Goal: Task Accomplishment & Management: Manage account settings

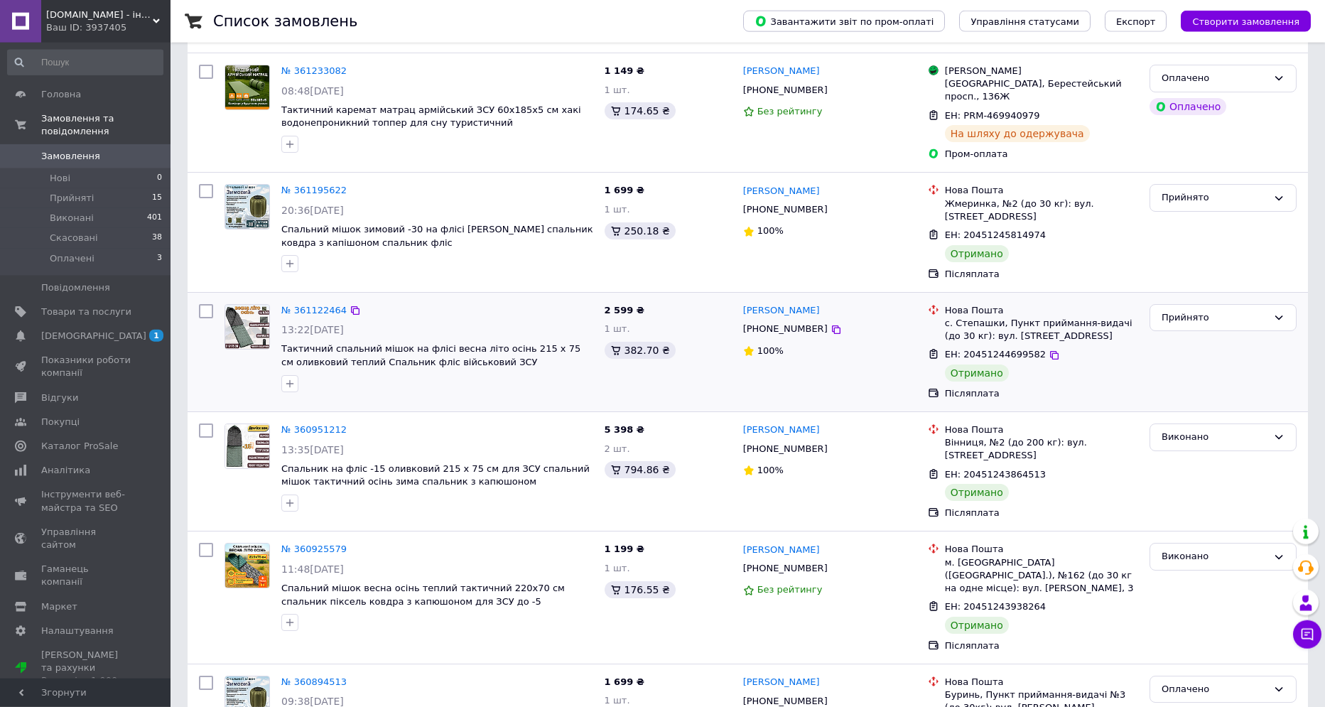
scroll to position [392, 0]
click at [1191, 190] on div "Прийнято" at bounding box center [1215, 197] width 106 height 15
click at [1168, 214] on li "Виконано" at bounding box center [1223, 227] width 146 height 26
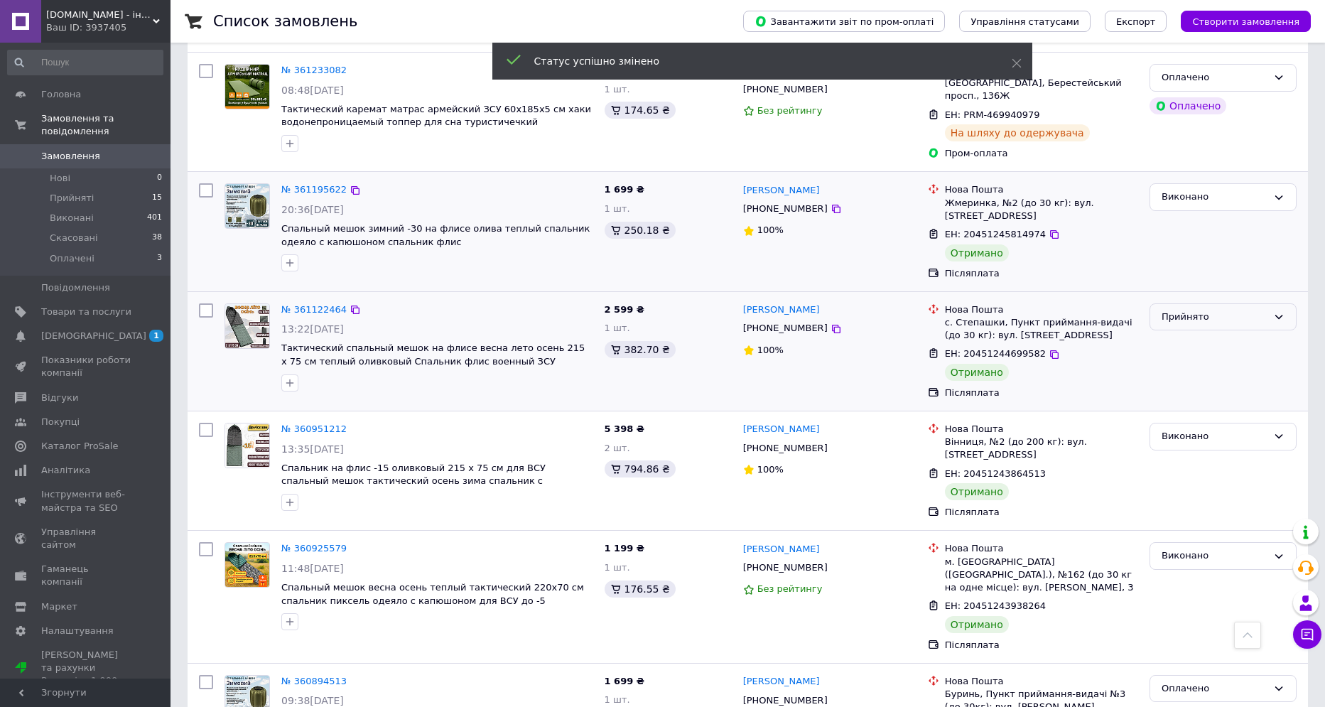
click at [1175, 310] on div "Прийнято" at bounding box center [1215, 317] width 106 height 15
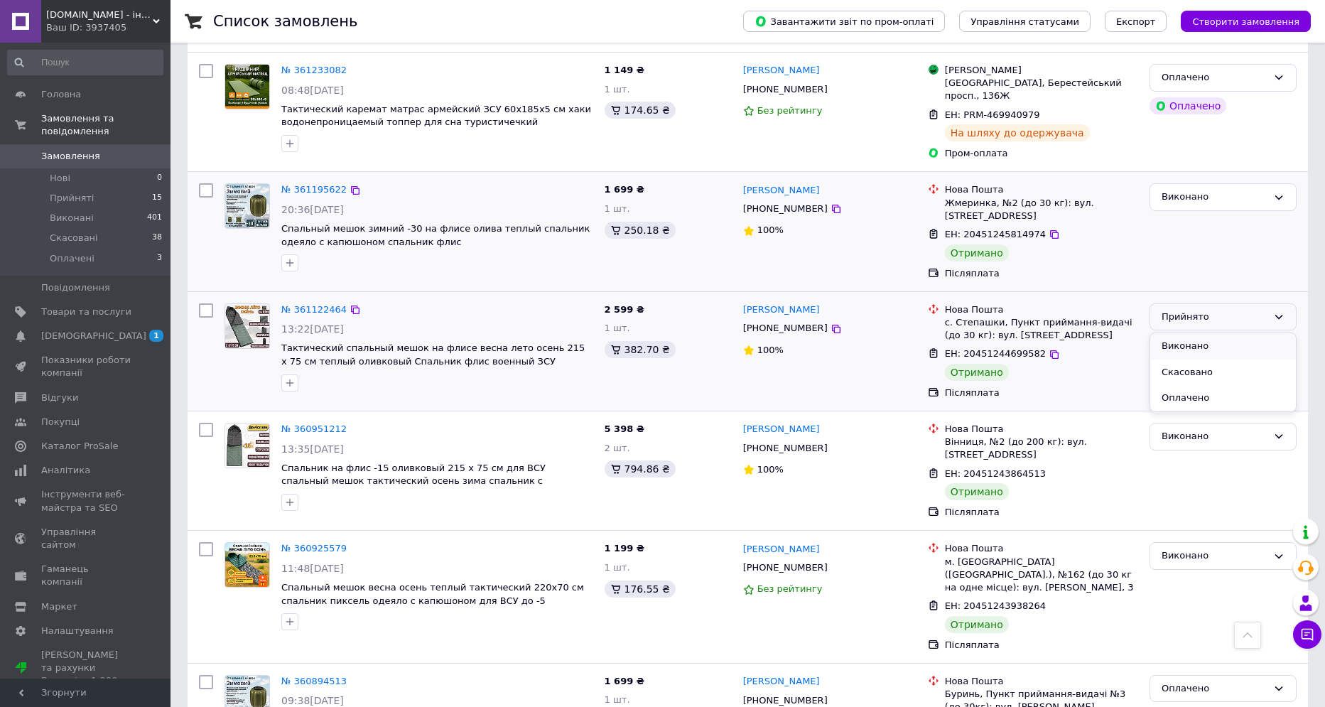
click at [1174, 334] on li "Виконано" at bounding box center [1223, 346] width 146 height 26
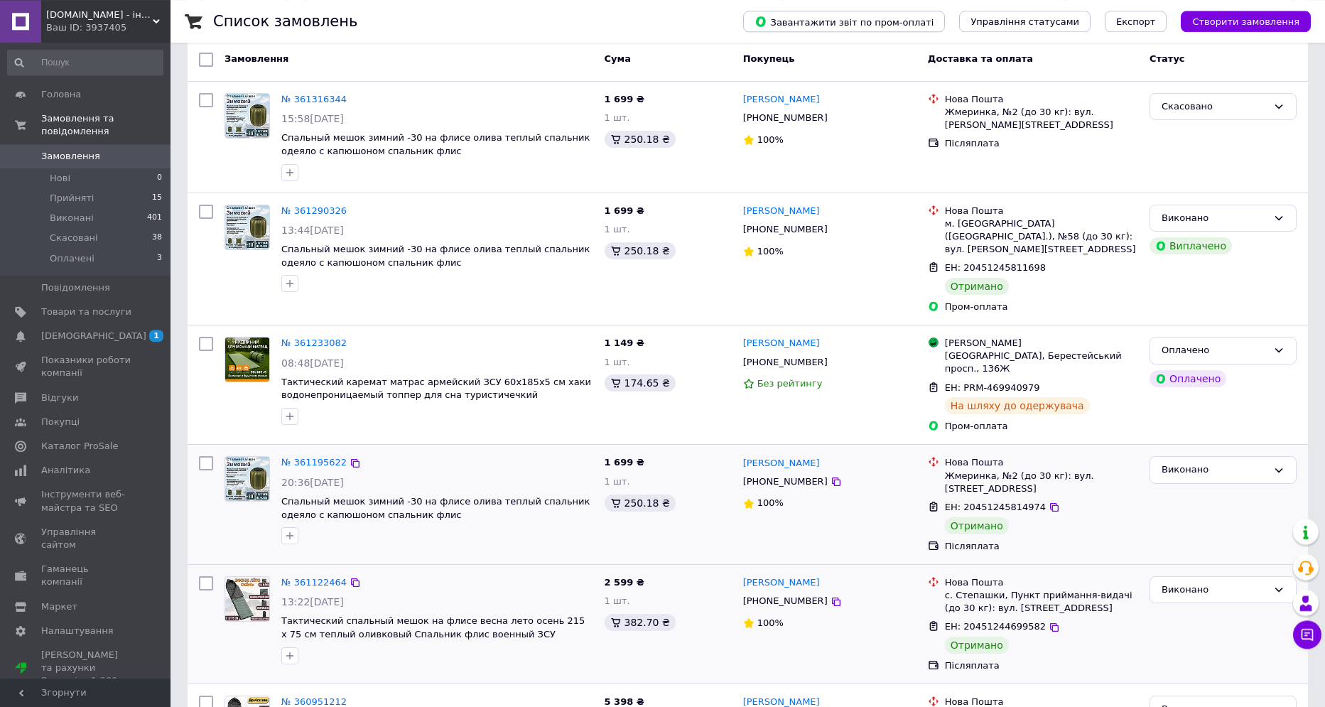
scroll to position [0, 0]
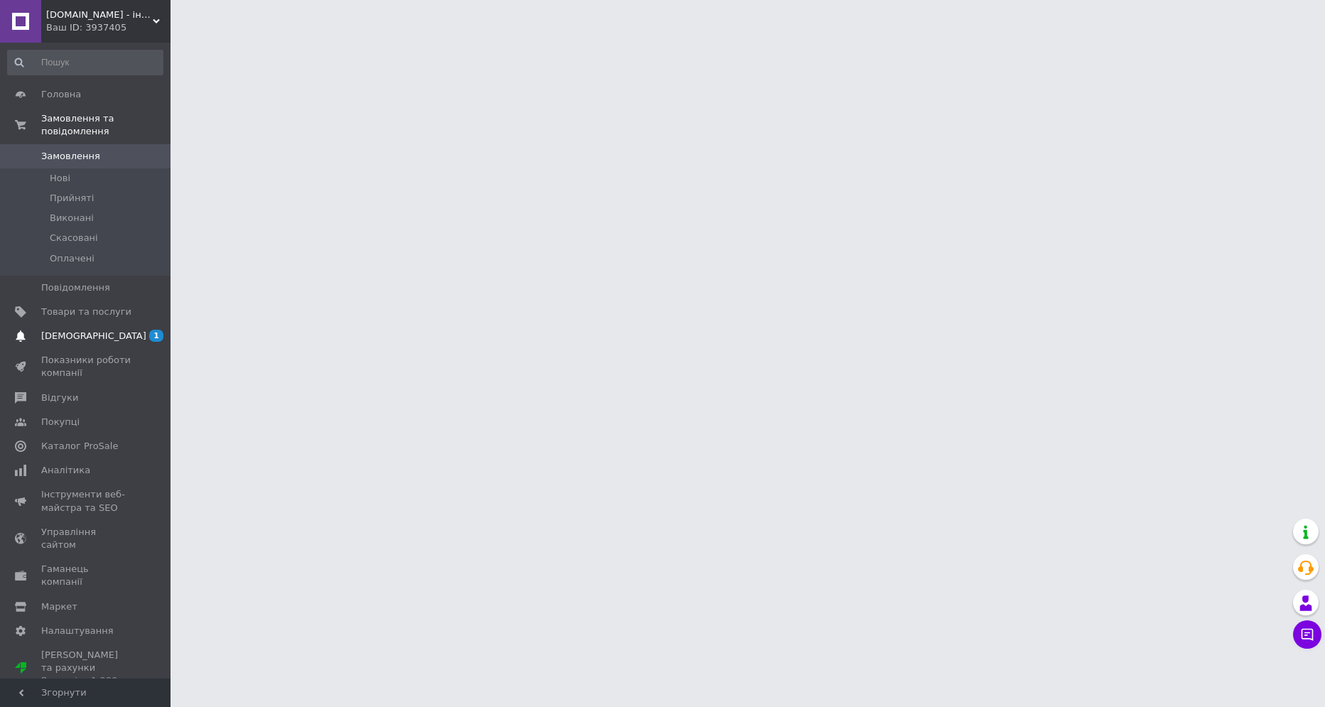
click at [126, 330] on span "[DEMOGRAPHIC_DATA]" at bounding box center [86, 336] width 90 height 13
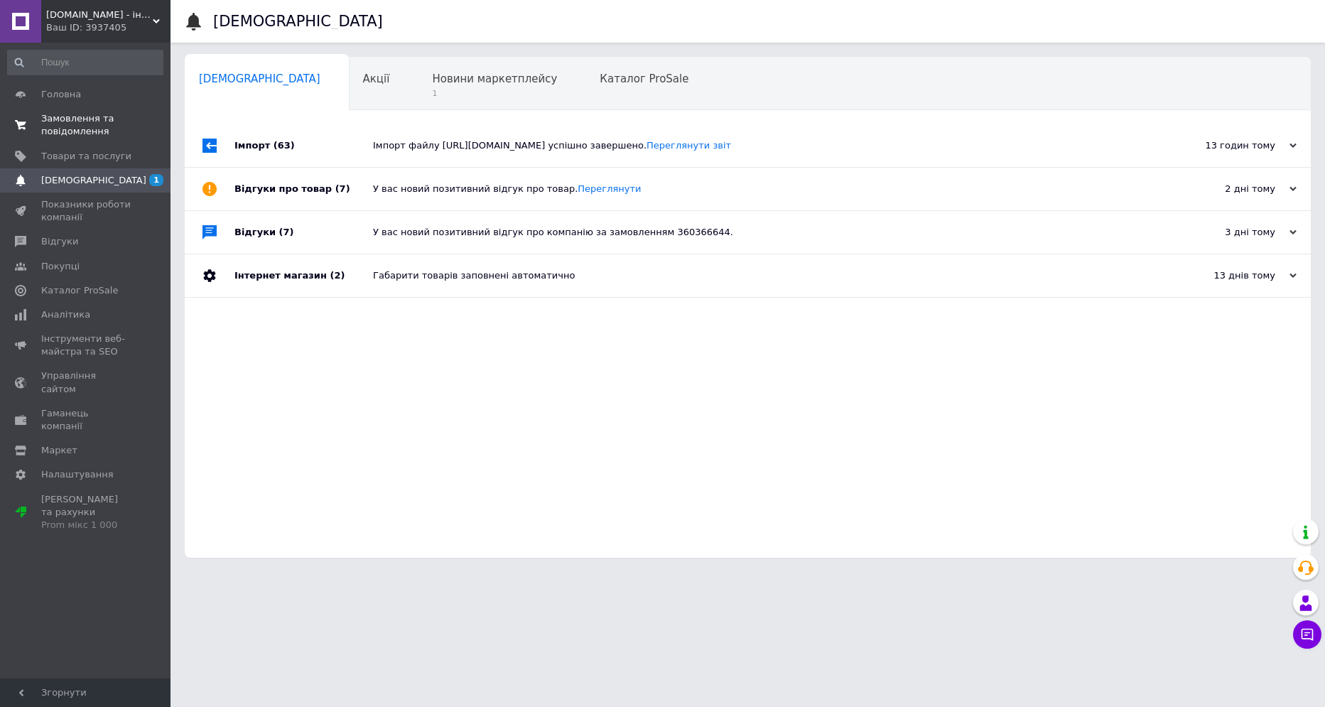
click at [65, 132] on span "Замовлення та повідомлення" at bounding box center [86, 125] width 90 height 26
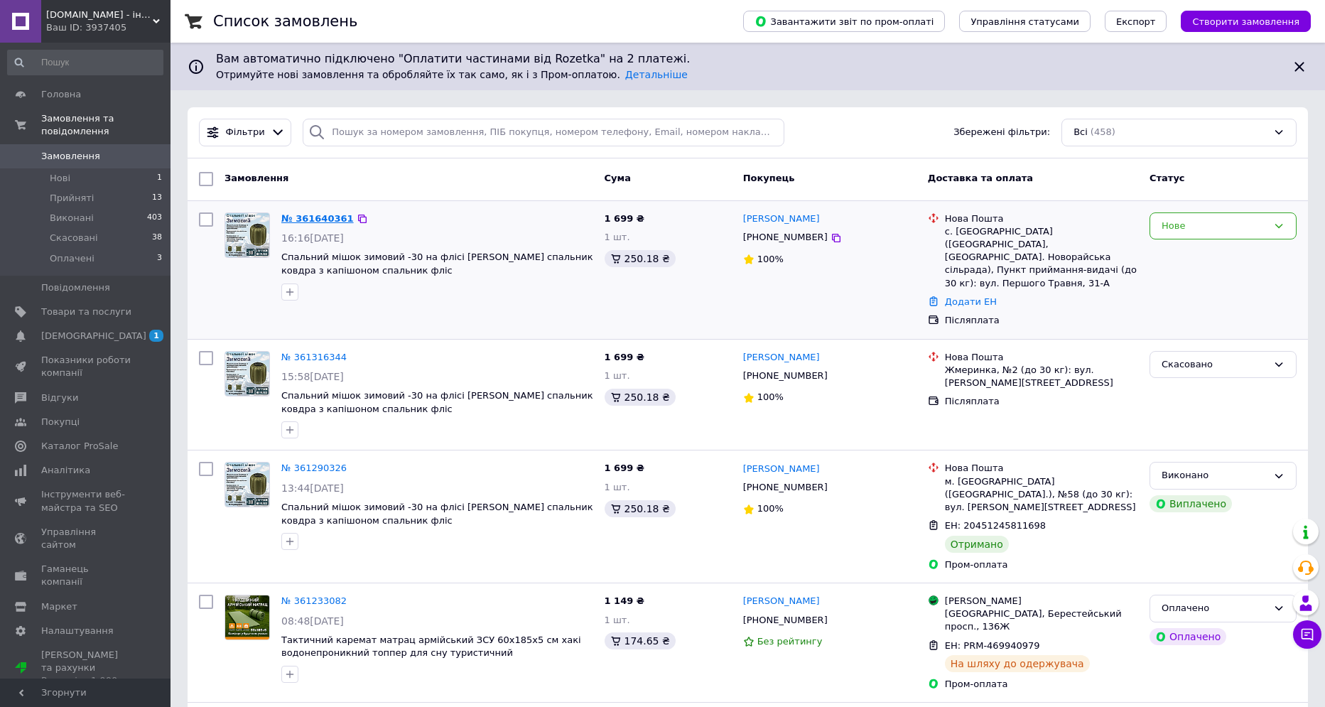
click at [305, 219] on link "№ 361640361" at bounding box center [317, 218] width 72 height 11
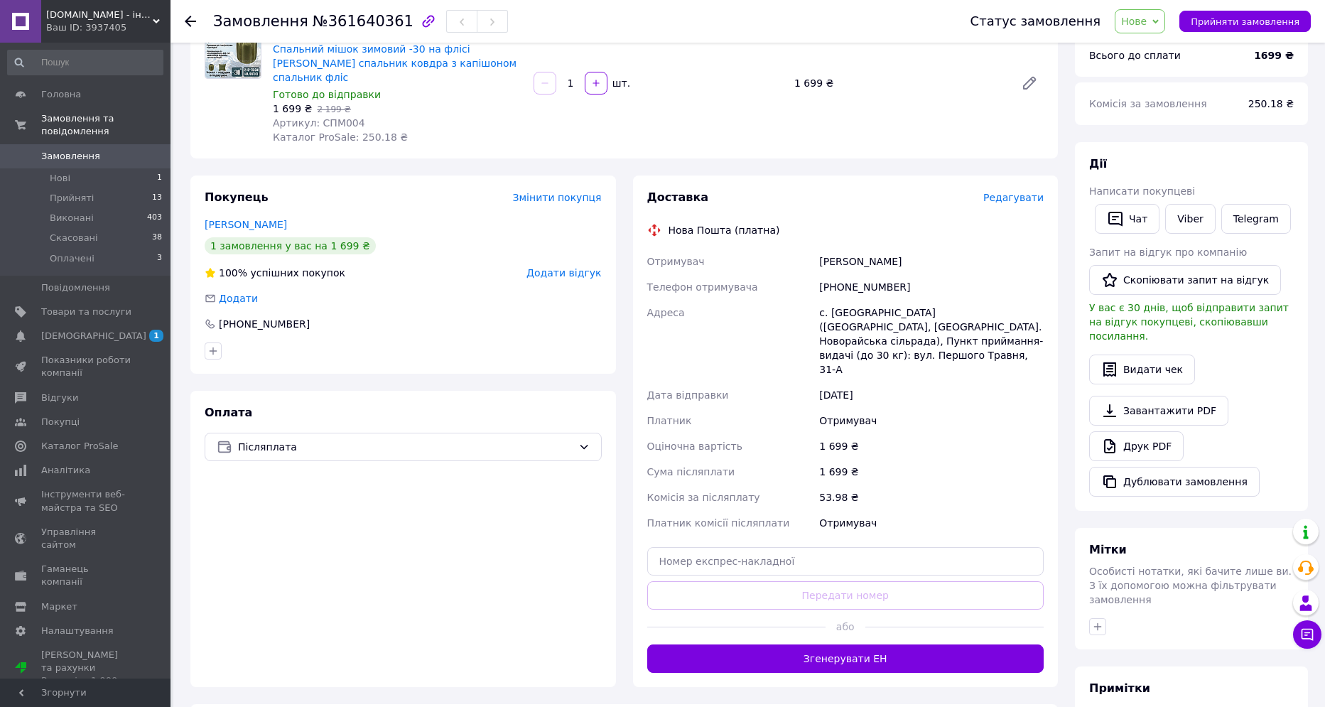
scroll to position [293, 0]
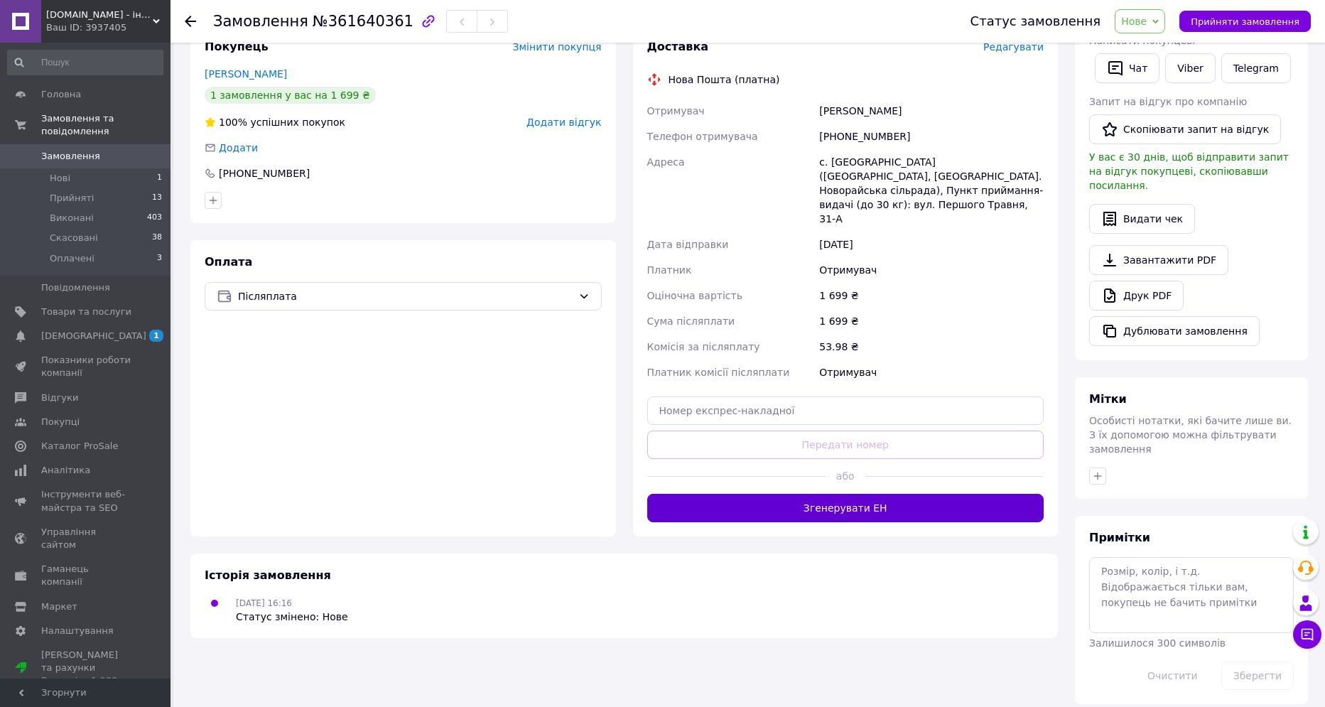
click at [713, 494] on button "Згенерувати ЕН" at bounding box center [845, 508] width 397 height 28
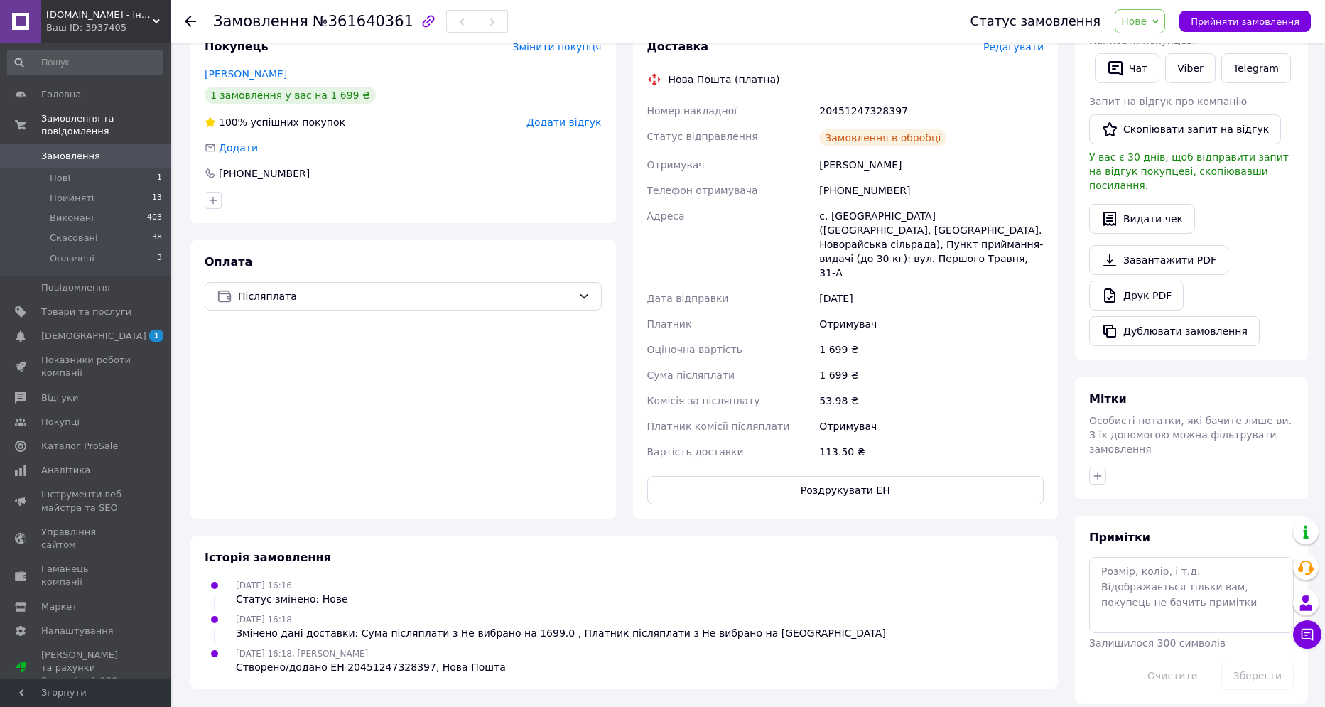
click at [60, 150] on span "Замовлення" at bounding box center [70, 156] width 59 height 13
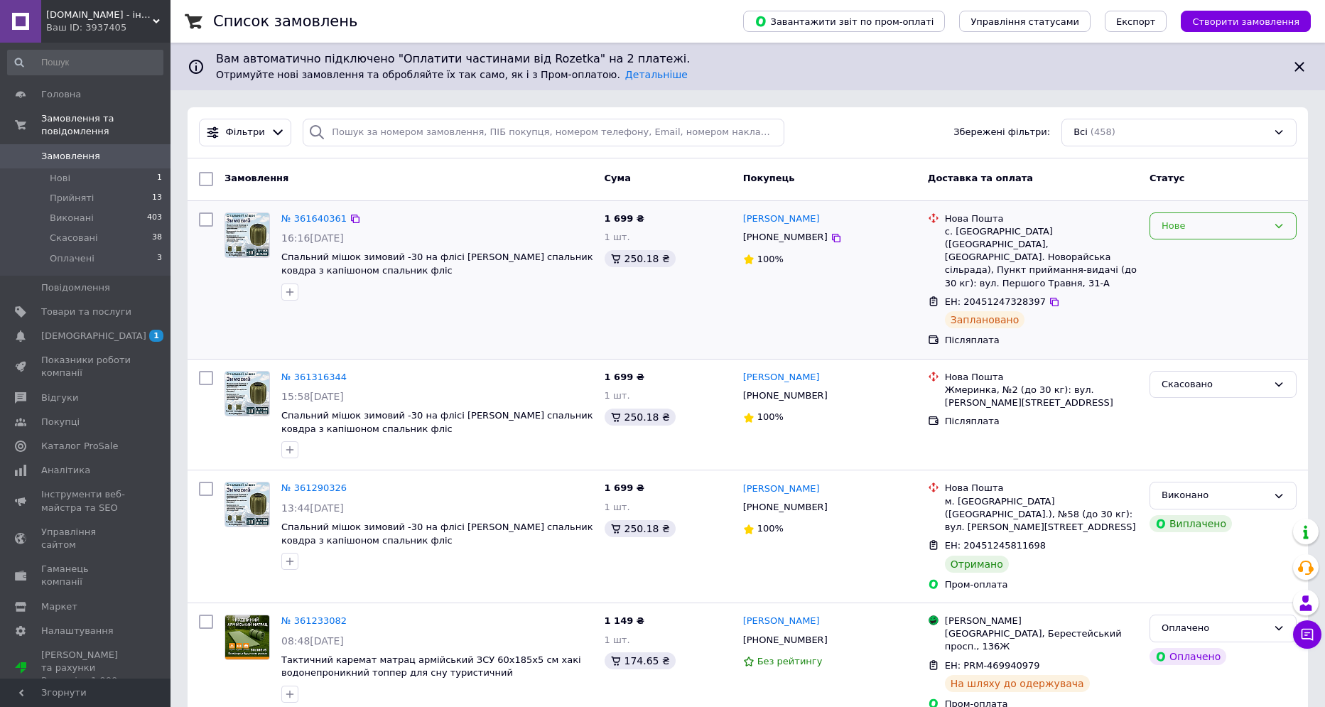
click at [1180, 238] on div "Нове" at bounding box center [1223, 226] width 147 height 28
click at [1180, 250] on li "Прийнято" at bounding box center [1223, 255] width 146 height 26
click at [831, 238] on icon at bounding box center [836, 237] width 11 height 11
drag, startPoint x: 605, startPoint y: 218, endPoint x: 628, endPoint y: 222, distance: 23.8
click at [628, 222] on span "1 699 ₴" at bounding box center [625, 218] width 40 height 11
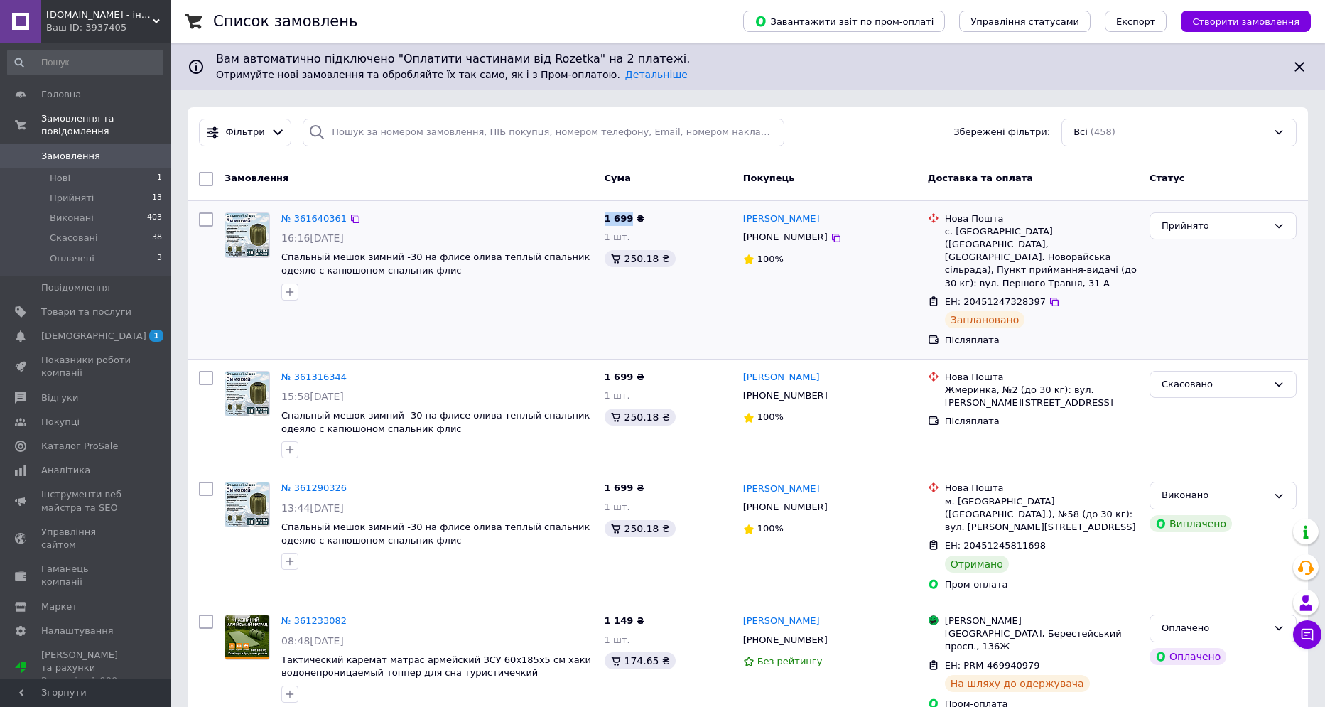
copy span "1 699"
click at [1049, 296] on icon at bounding box center [1054, 301] width 11 height 11
click at [57, 330] on span "[DEMOGRAPHIC_DATA]" at bounding box center [93, 336] width 105 height 13
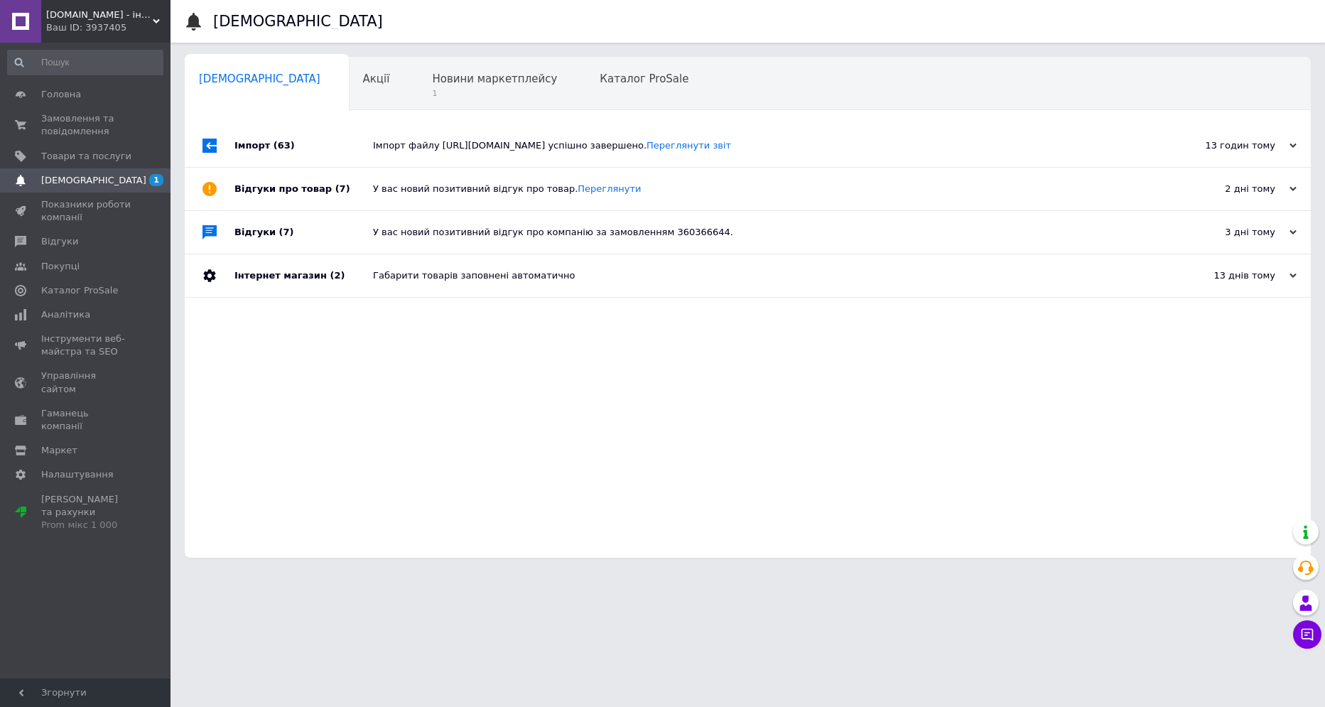
click at [315, 133] on div "Імпорт (63)" at bounding box center [303, 145] width 139 height 43
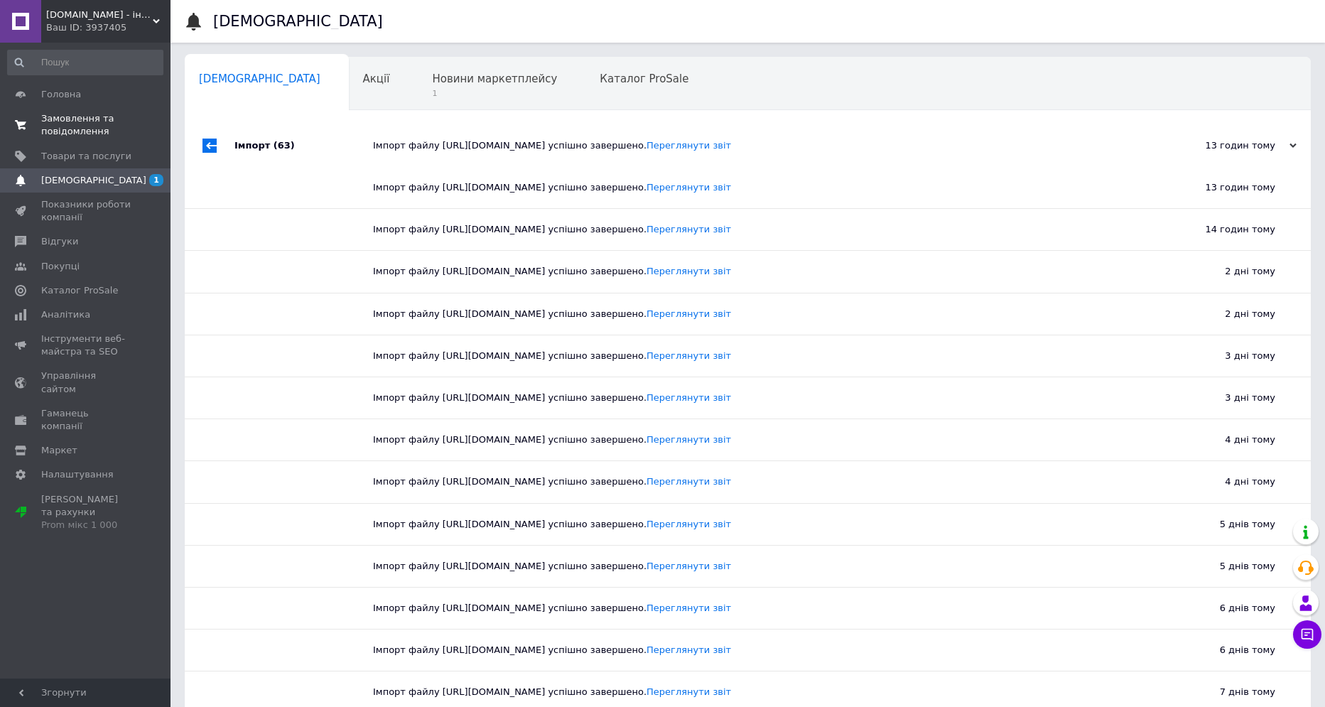
click at [77, 124] on span "Замовлення та повідомлення" at bounding box center [86, 125] width 90 height 26
